Goal: Task Accomplishment & Management: Complete application form

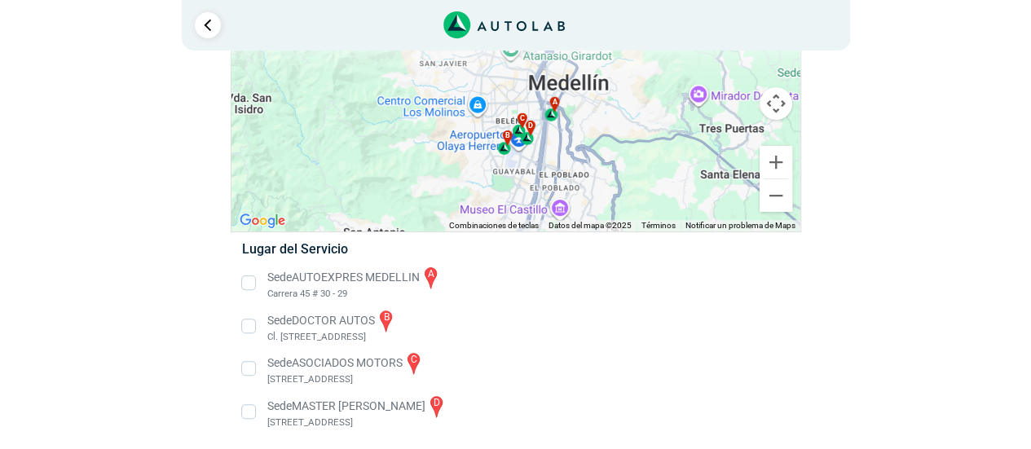
scroll to position [103, 0]
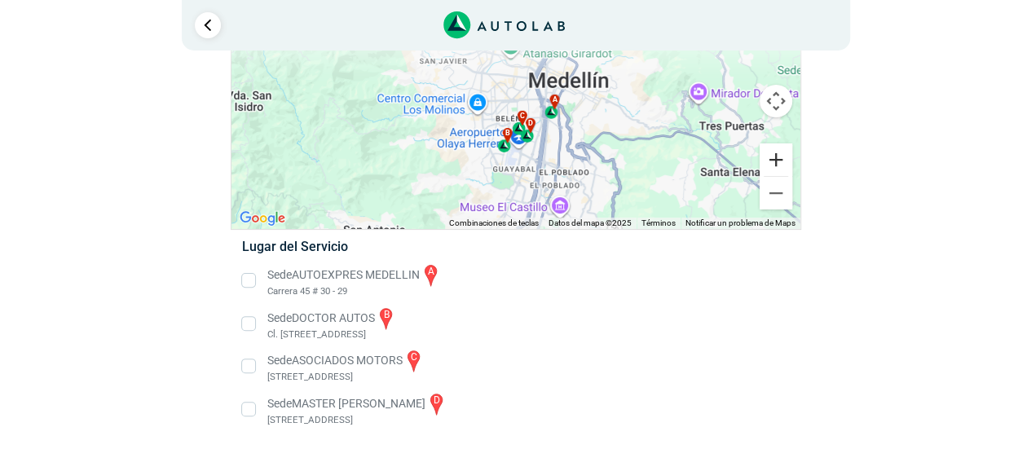
click at [790, 169] on button "Ampliar" at bounding box center [776, 159] width 33 height 33
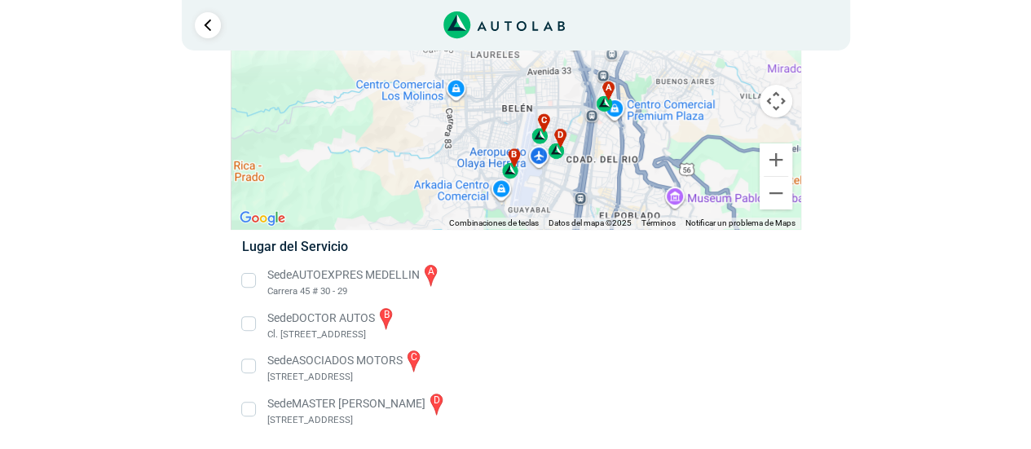
drag, startPoint x: 543, startPoint y: 209, endPoint x: 560, endPoint y: 189, distance: 26.6
click at [560, 189] on div "a b c d" at bounding box center [515, 115] width 569 height 227
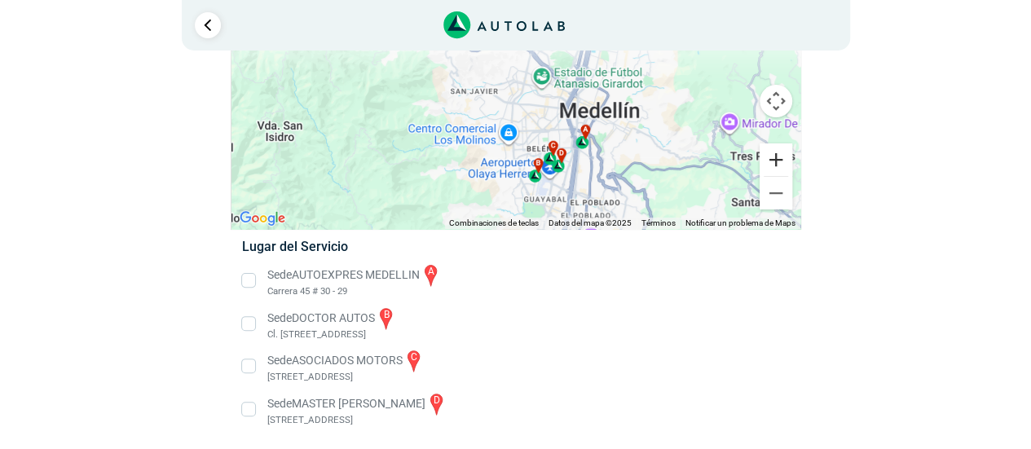
click at [780, 165] on button "Ampliar" at bounding box center [776, 159] width 33 height 33
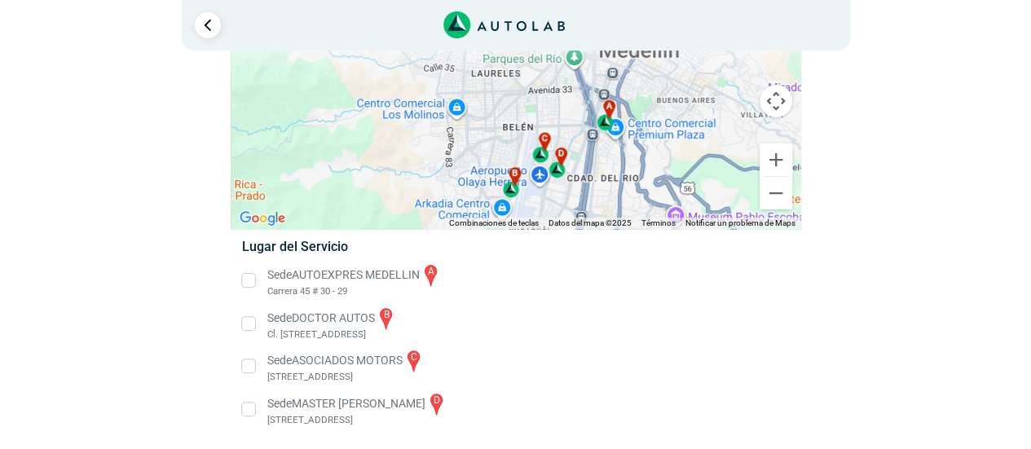
drag, startPoint x: 608, startPoint y: 149, endPoint x: 562, endPoint y: 95, distance: 71.2
click at [562, 95] on div "a b c d" at bounding box center [515, 115] width 569 height 227
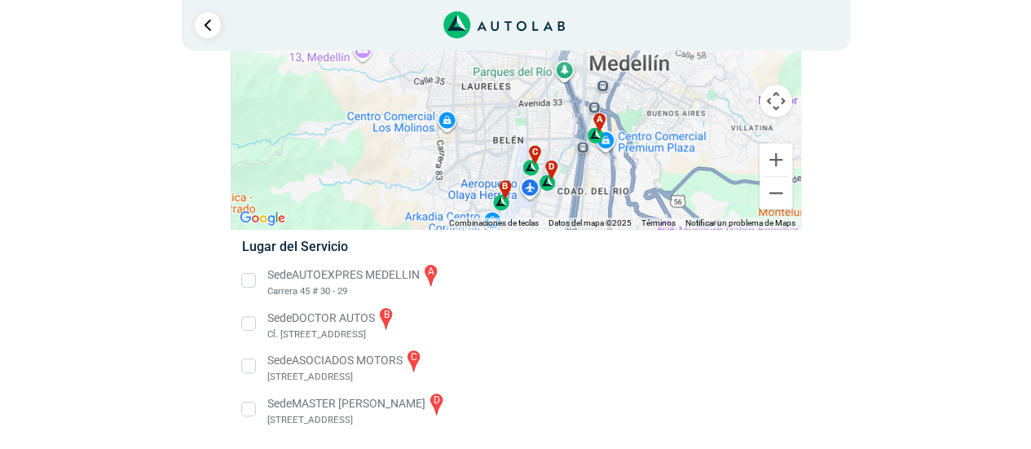
drag, startPoint x: 615, startPoint y: 104, endPoint x: 605, endPoint y: 126, distance: 24.8
click at [605, 126] on div "a b c d" at bounding box center [515, 115] width 569 height 227
click at [251, 280] on li "Sede AUTOEXPRES MEDELLIN a Carrera 45 # 30 - 29" at bounding box center [515, 280] width 571 height 37
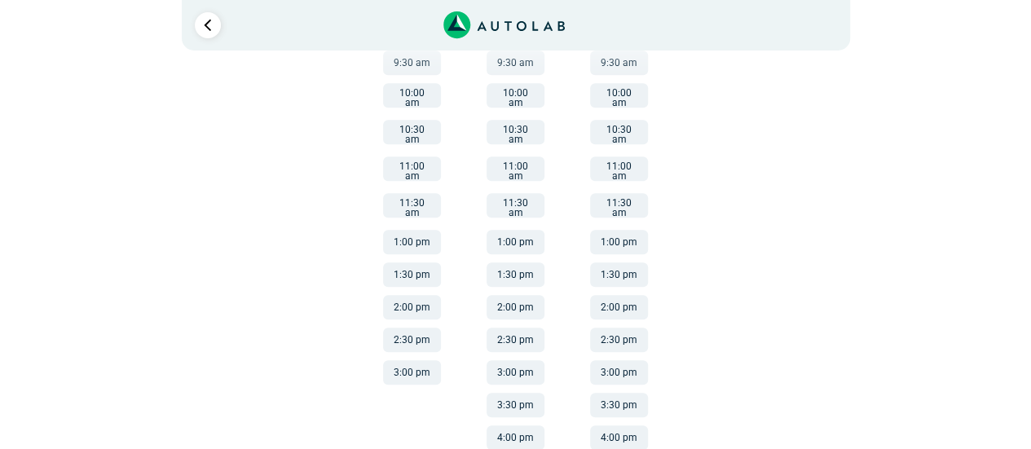
scroll to position [448, 0]
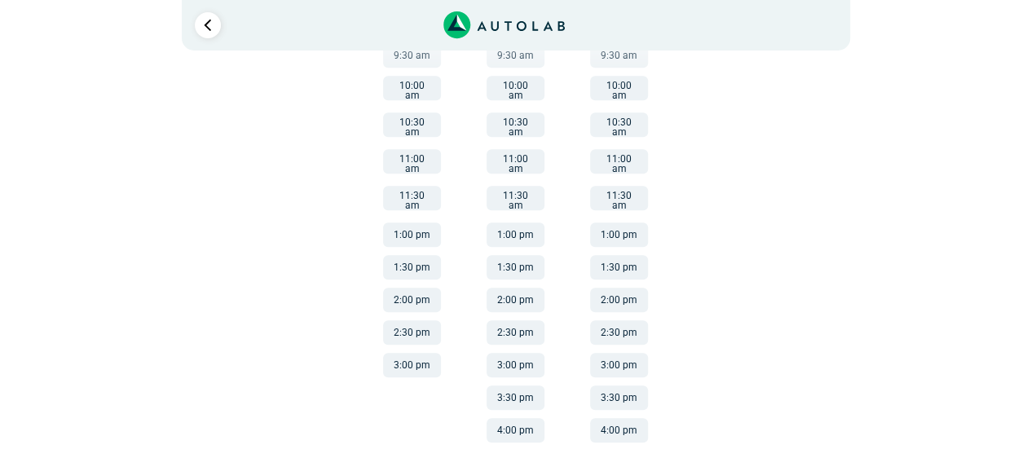
click at [628, 424] on button "4:00 pm" at bounding box center [619, 430] width 58 height 24
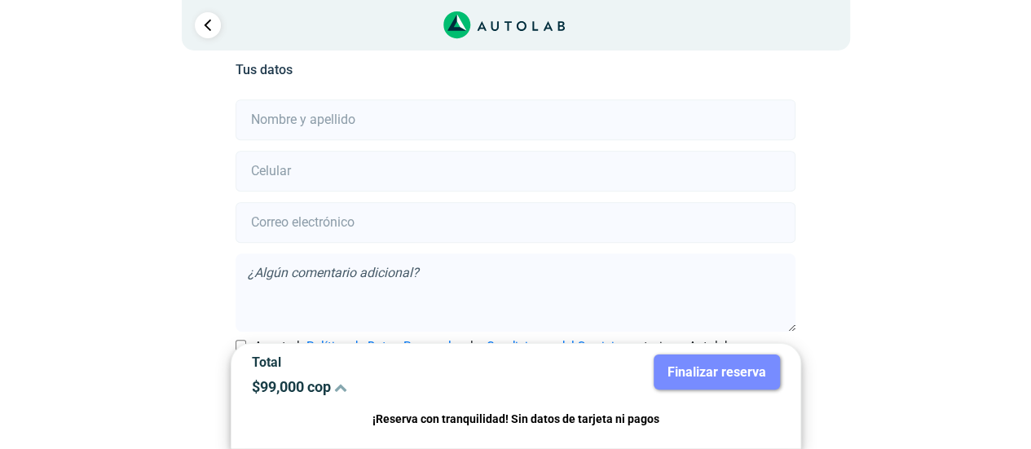
scroll to position [362, 0]
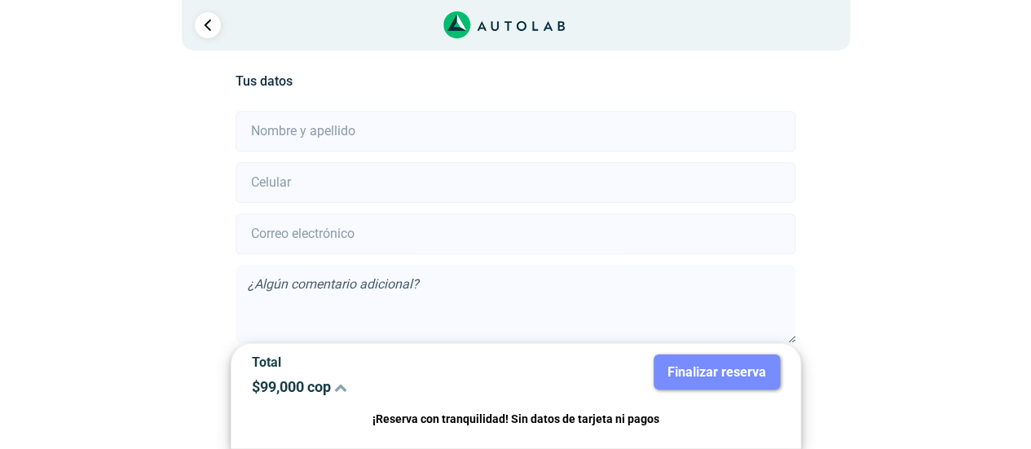
click at [447, 131] on input "text" at bounding box center [516, 131] width 560 height 41
type input "Nakarina [PERSON_NAME]"
click at [367, 183] on input "number" at bounding box center [516, 182] width 560 height 41
type input "3002224531"
click at [355, 231] on input "email" at bounding box center [516, 234] width 560 height 41
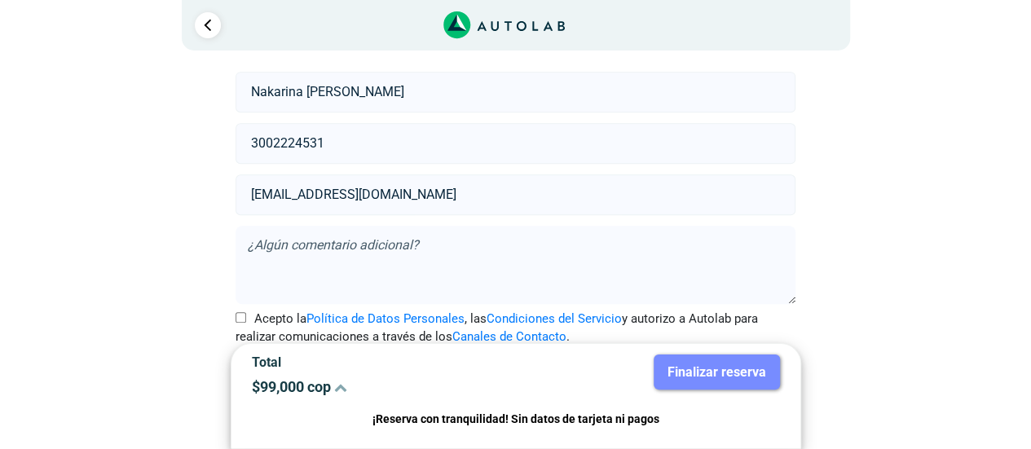
scroll to position [435, 0]
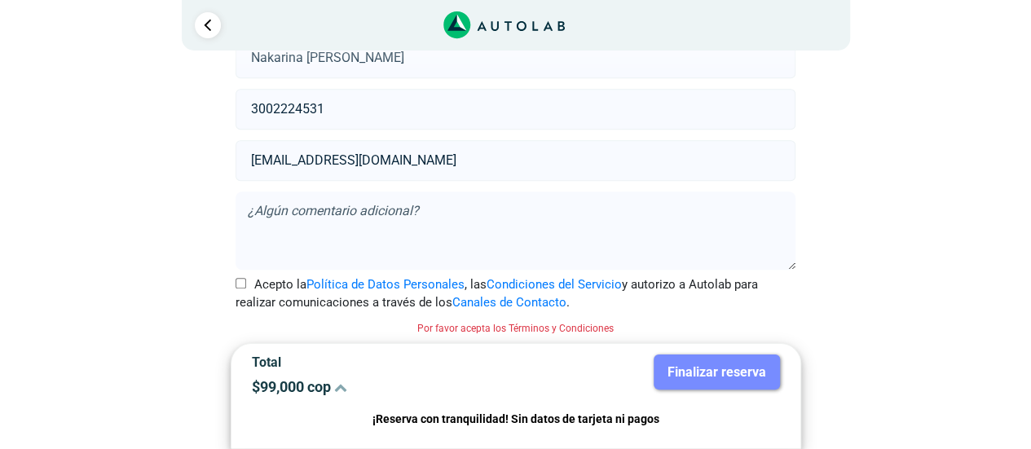
type input "[EMAIL_ADDRESS][DOMAIN_NAME]"
click at [241, 284] on input "Acepto la Política de Datos Personales , las Condiciones del Servicio y autoriz…" at bounding box center [241, 283] width 11 height 11
checkbox input "true"
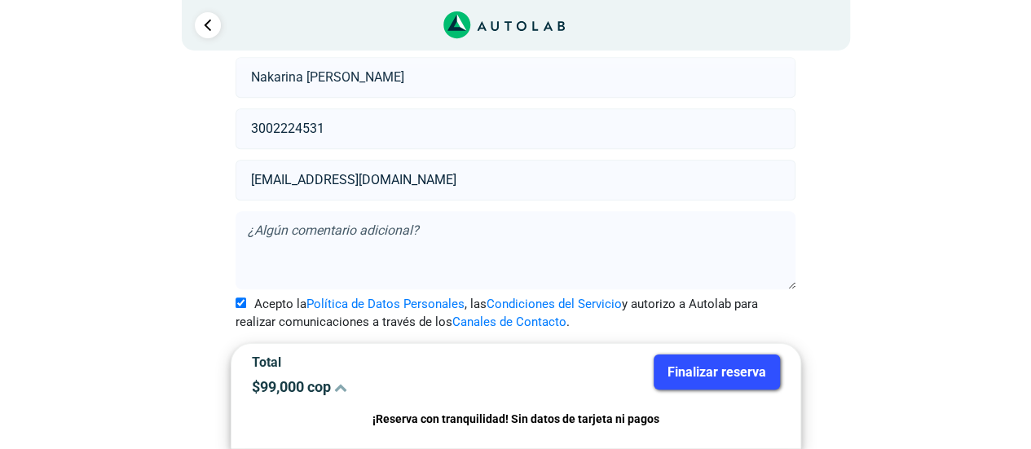
scroll to position [414, 0]
click at [705, 370] on button "Finalizar reserva" at bounding box center [717, 372] width 126 height 35
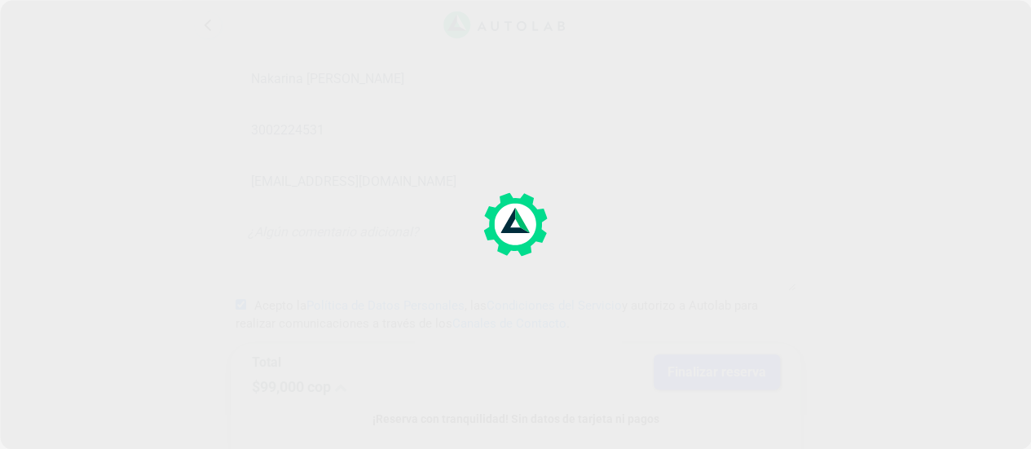
scroll to position [0, 0]
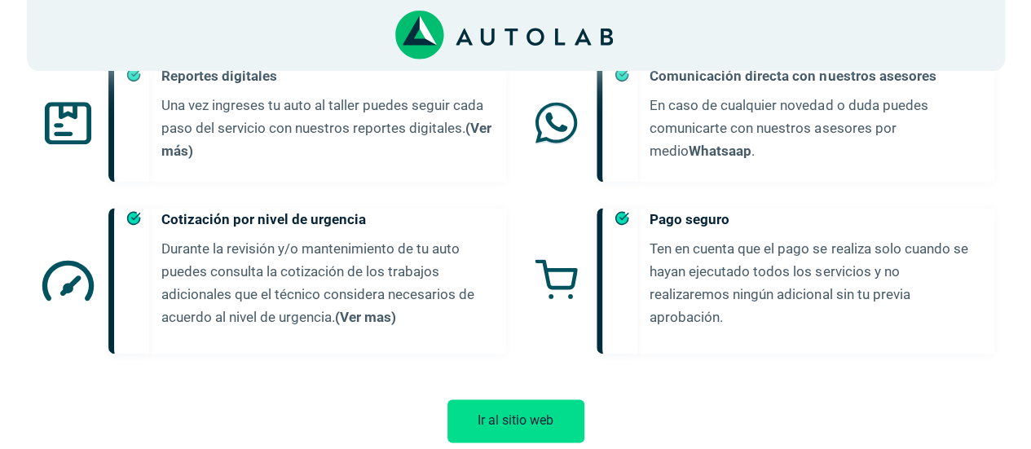
scroll to position [999, 0]
